Goal: Information Seeking & Learning: Learn about a topic

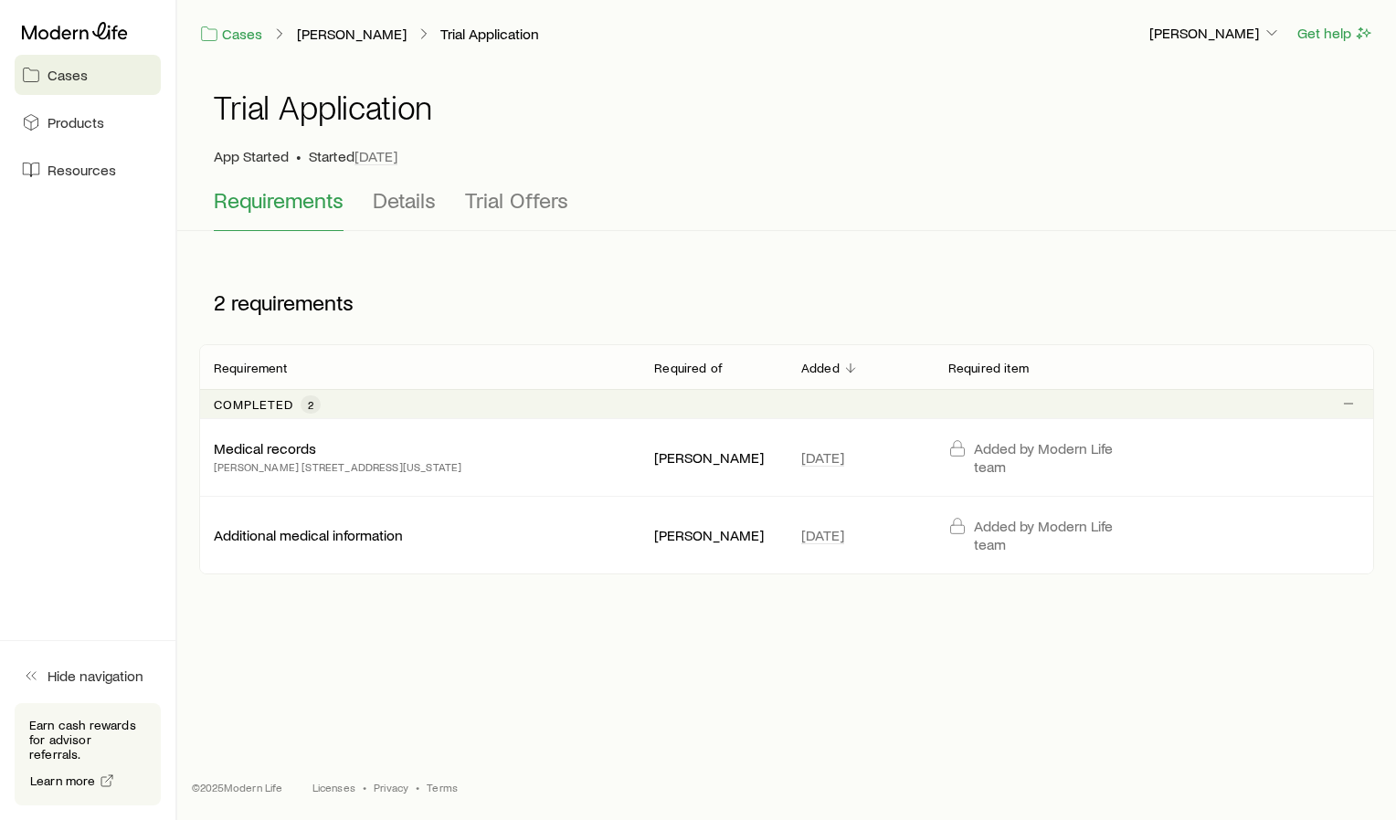
click at [347, 533] on p "Additional medical information" at bounding box center [308, 535] width 189 height 18
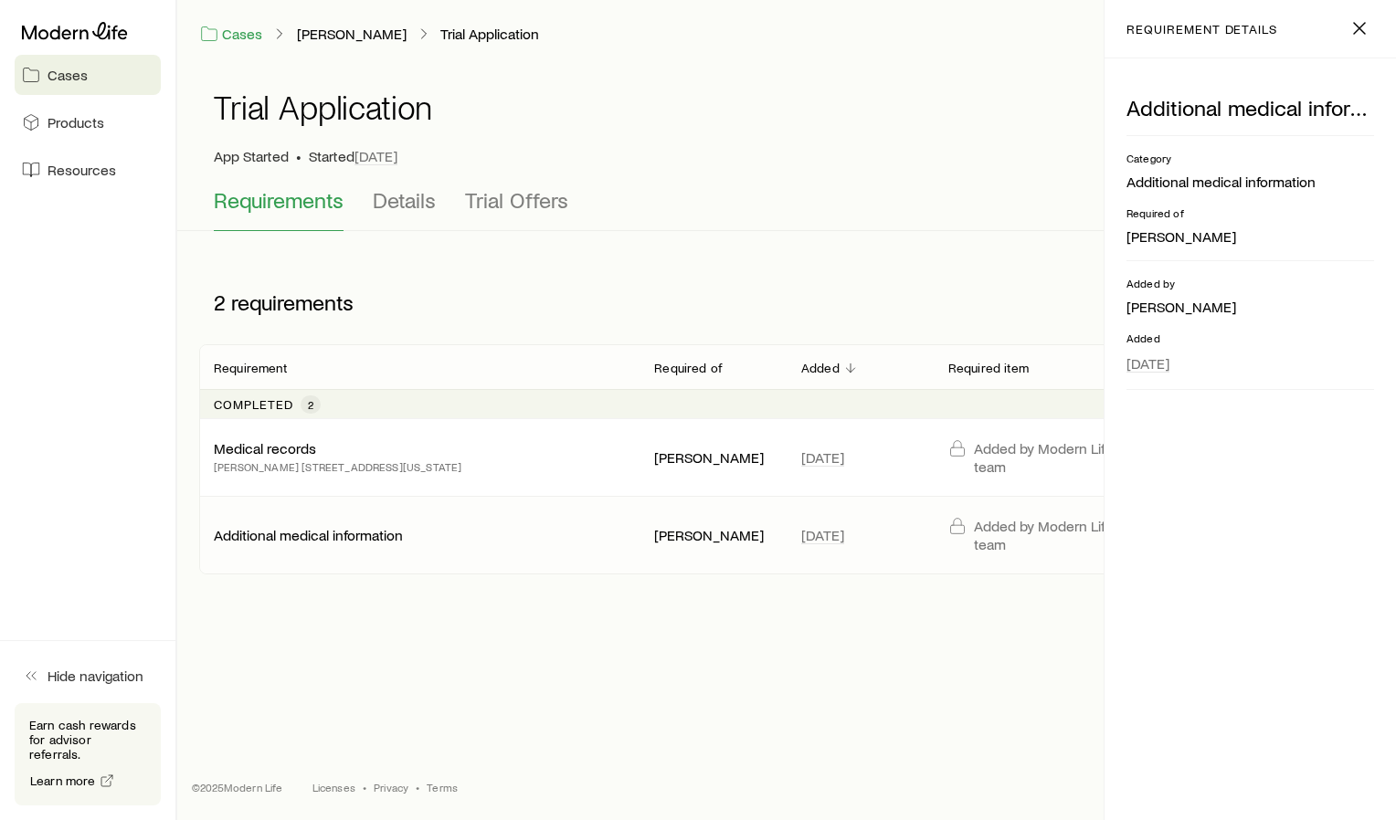
click at [994, 536] on p "Added by Modern Life team" at bounding box center [1056, 535] width 165 height 37
click at [888, 655] on div "Cases [PERSON_NAME] Trial Application [PERSON_NAME] Get help Trial Application …" at bounding box center [786, 348] width 1219 height 696
click at [491, 193] on span "Trial Offers" at bounding box center [516, 200] width 103 height 26
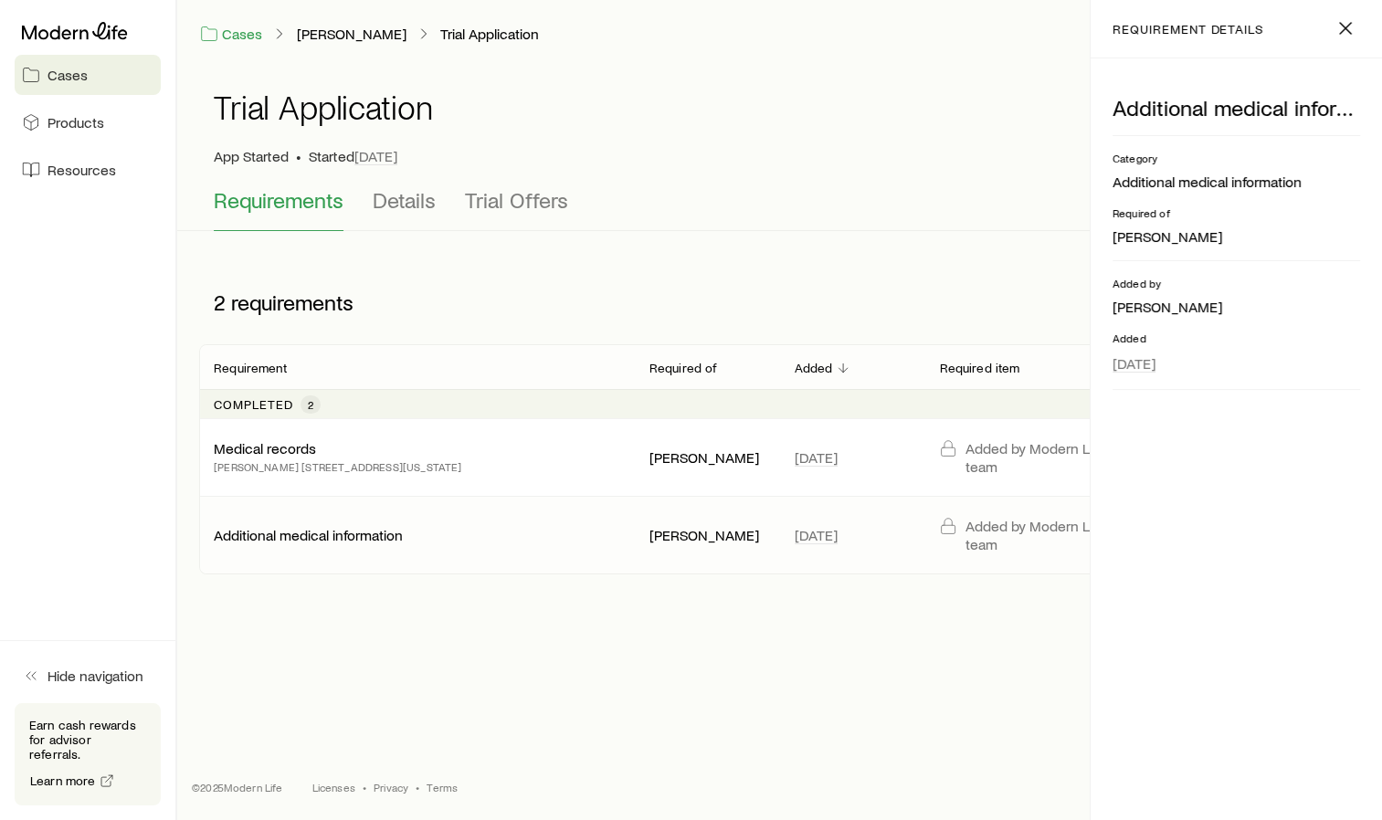
click at [491, 193] on span "Trial Offers" at bounding box center [516, 200] width 103 height 26
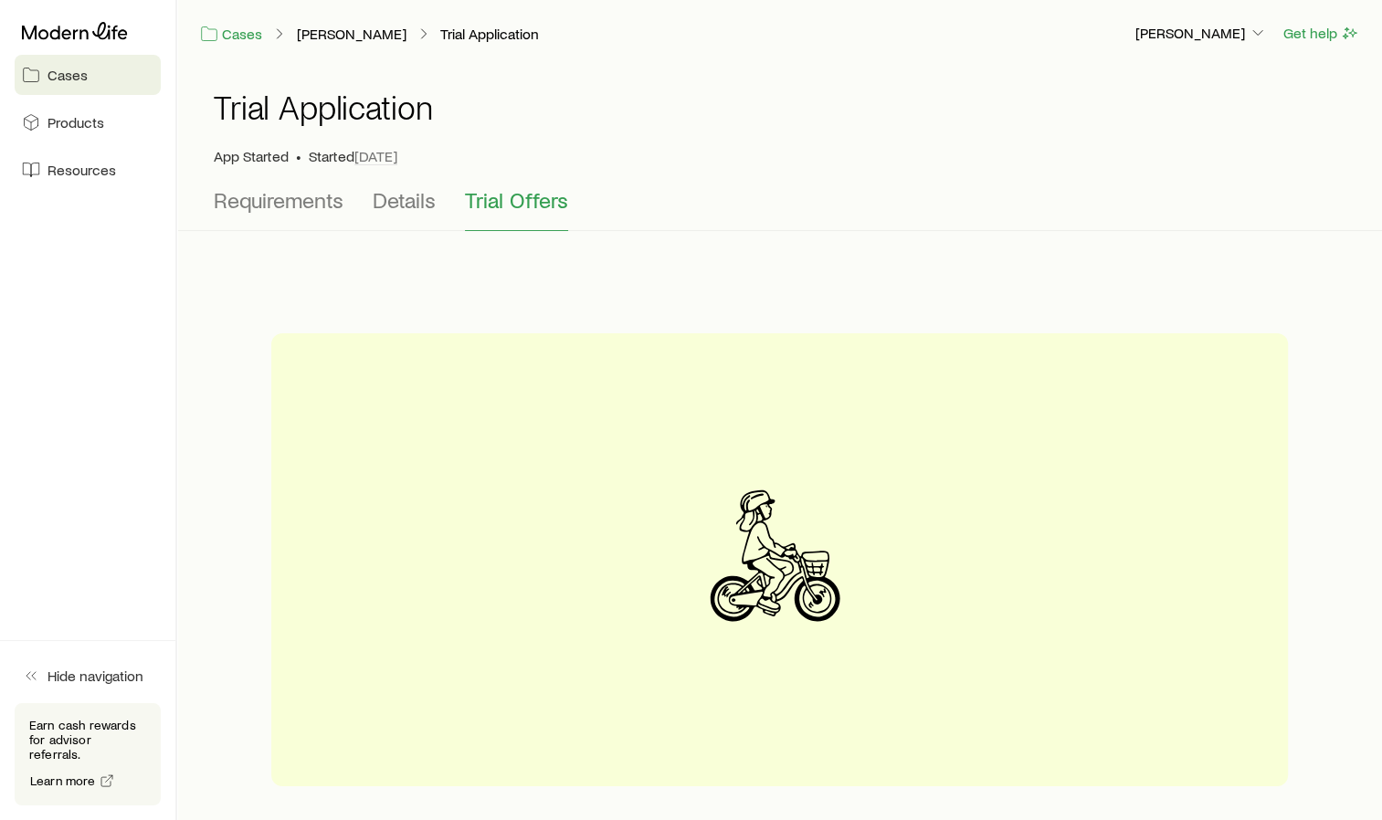
click at [398, 199] on span "Details" at bounding box center [404, 200] width 63 height 26
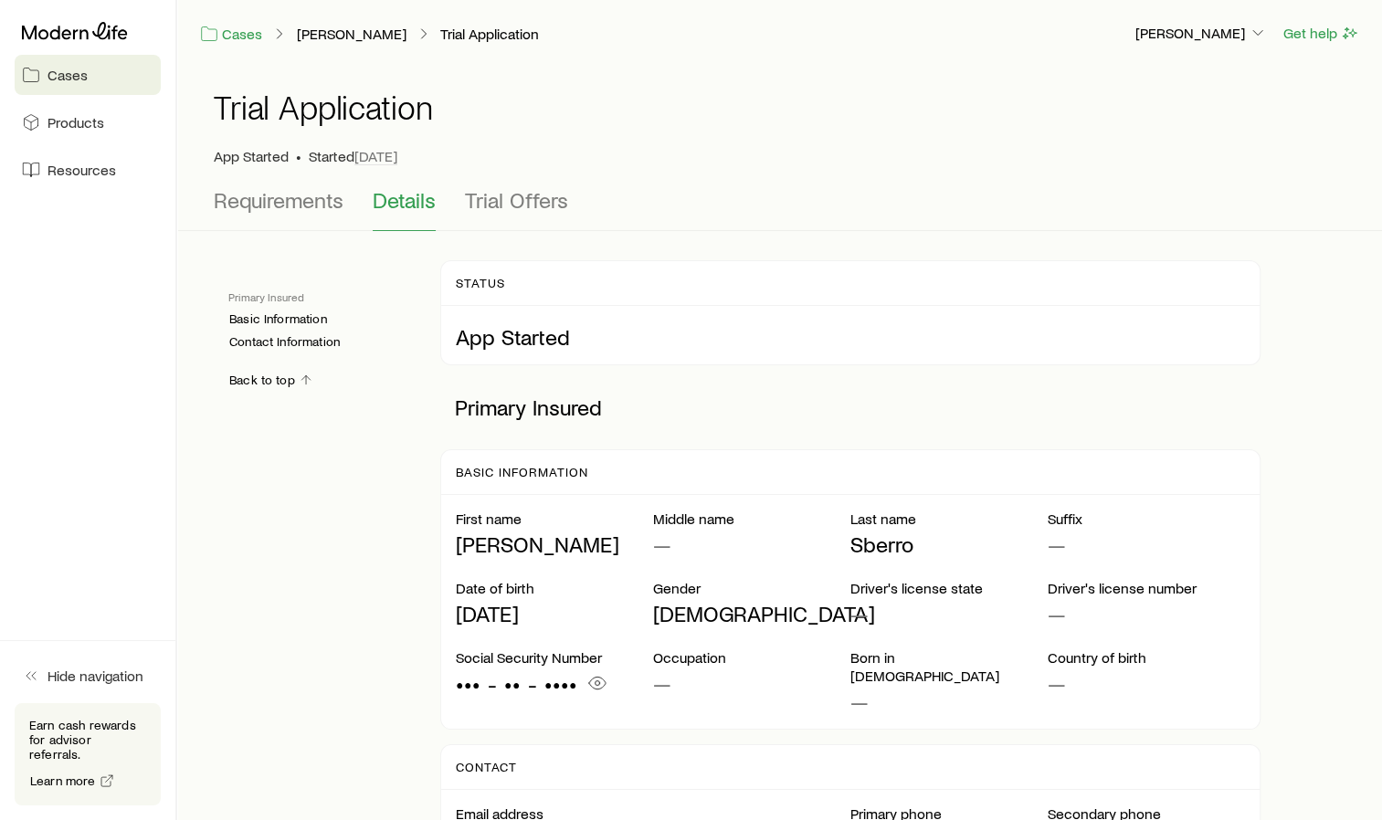
click at [398, 199] on span "Details" at bounding box center [404, 200] width 63 height 26
